Goal: Check status: Check status

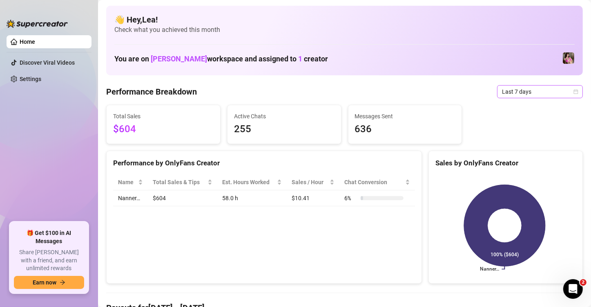
click at [574, 91] on icon "calendar" at bounding box center [576, 91] width 5 height 5
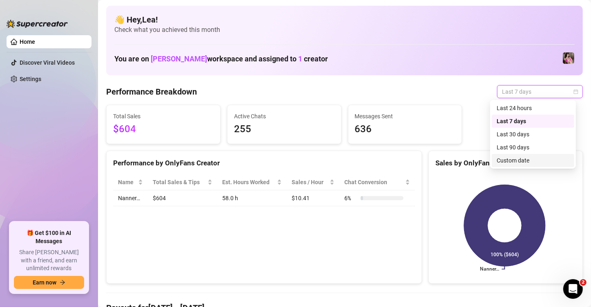
click at [537, 164] on div "Custom date" at bounding box center [533, 160] width 73 height 9
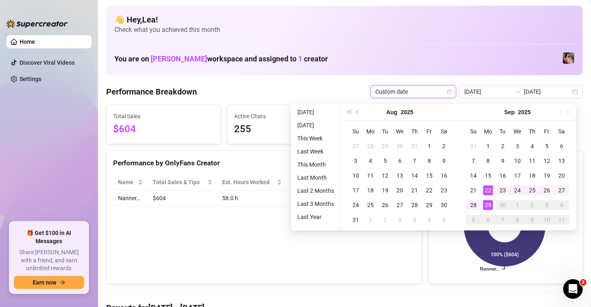
type input "[DATE]"
click at [486, 207] on div "29" at bounding box center [489, 205] width 10 height 10
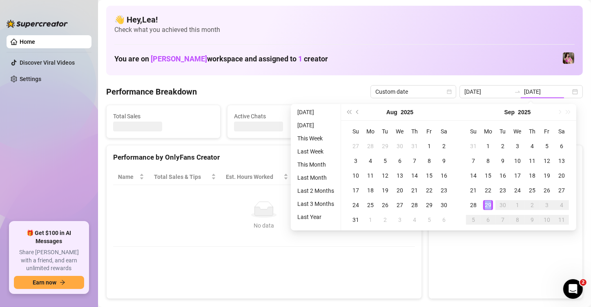
type input "[DATE]"
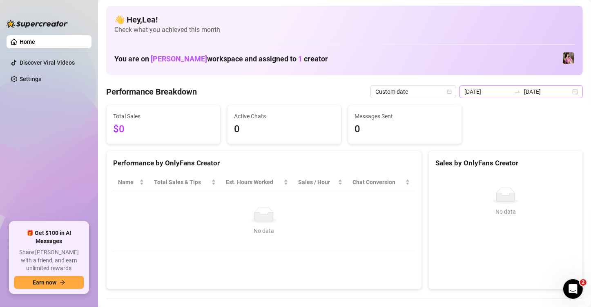
click at [572, 90] on div "[DATE] [DATE]" at bounding box center [521, 91] width 123 height 13
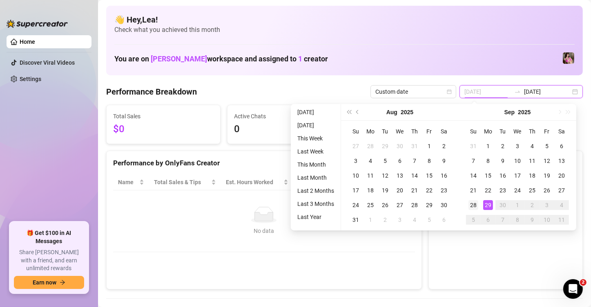
type input "[DATE]"
click at [474, 202] on div "28" at bounding box center [474, 205] width 10 height 10
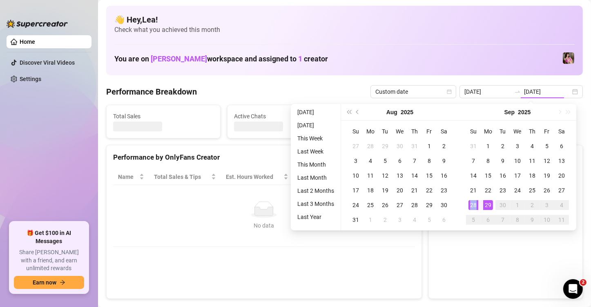
type input "[DATE]"
